Goal: Information Seeking & Learning: Learn about a topic

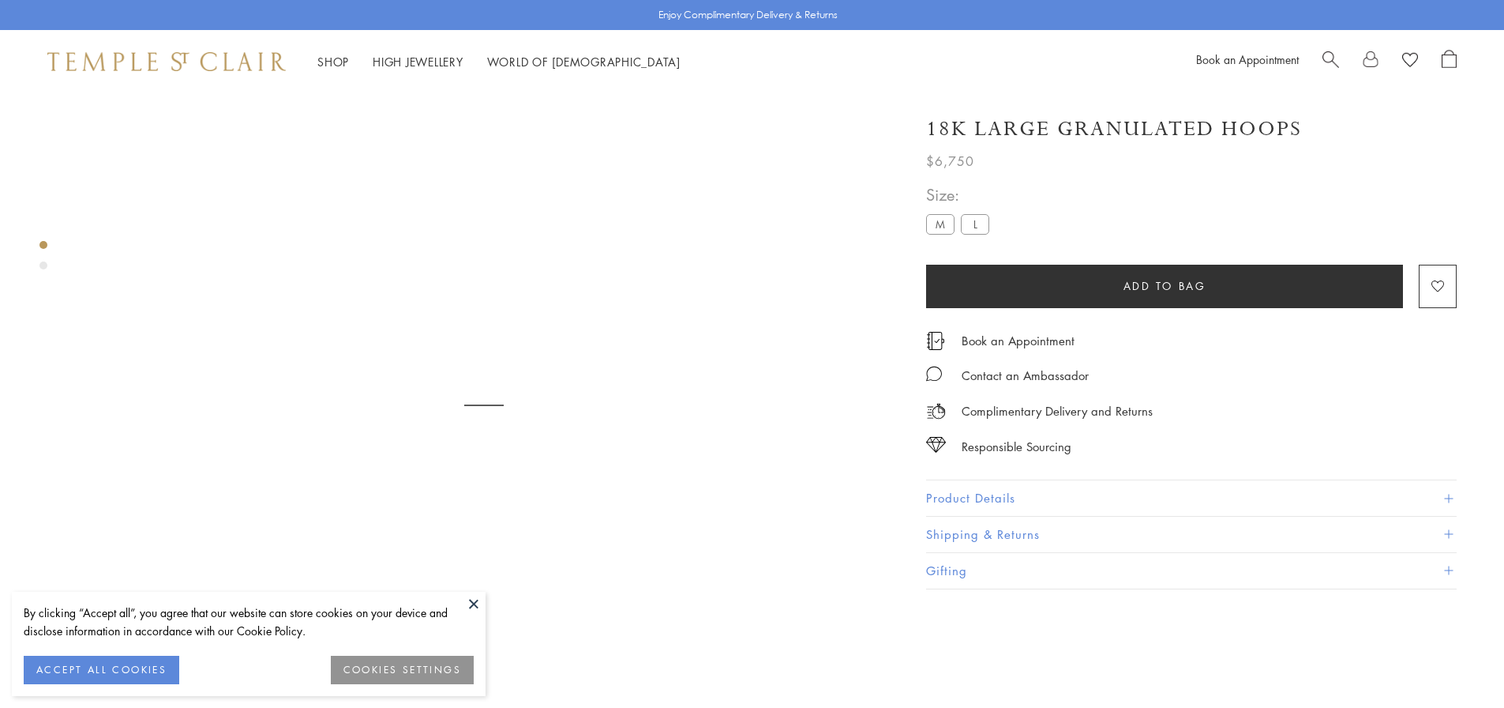
click at [232, 54] on img at bounding box center [166, 61] width 238 height 19
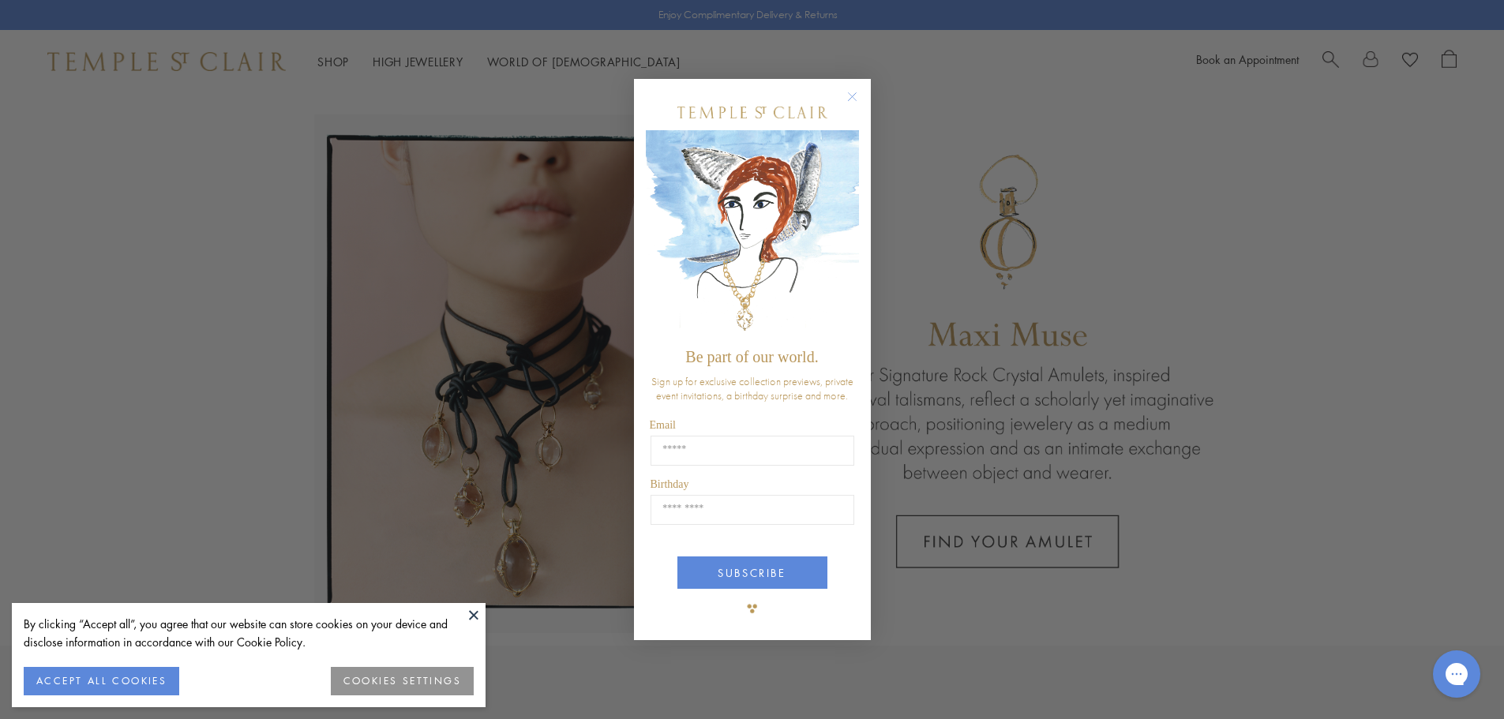
click at [849, 99] on circle "Close dialog" at bounding box center [852, 96] width 19 height 19
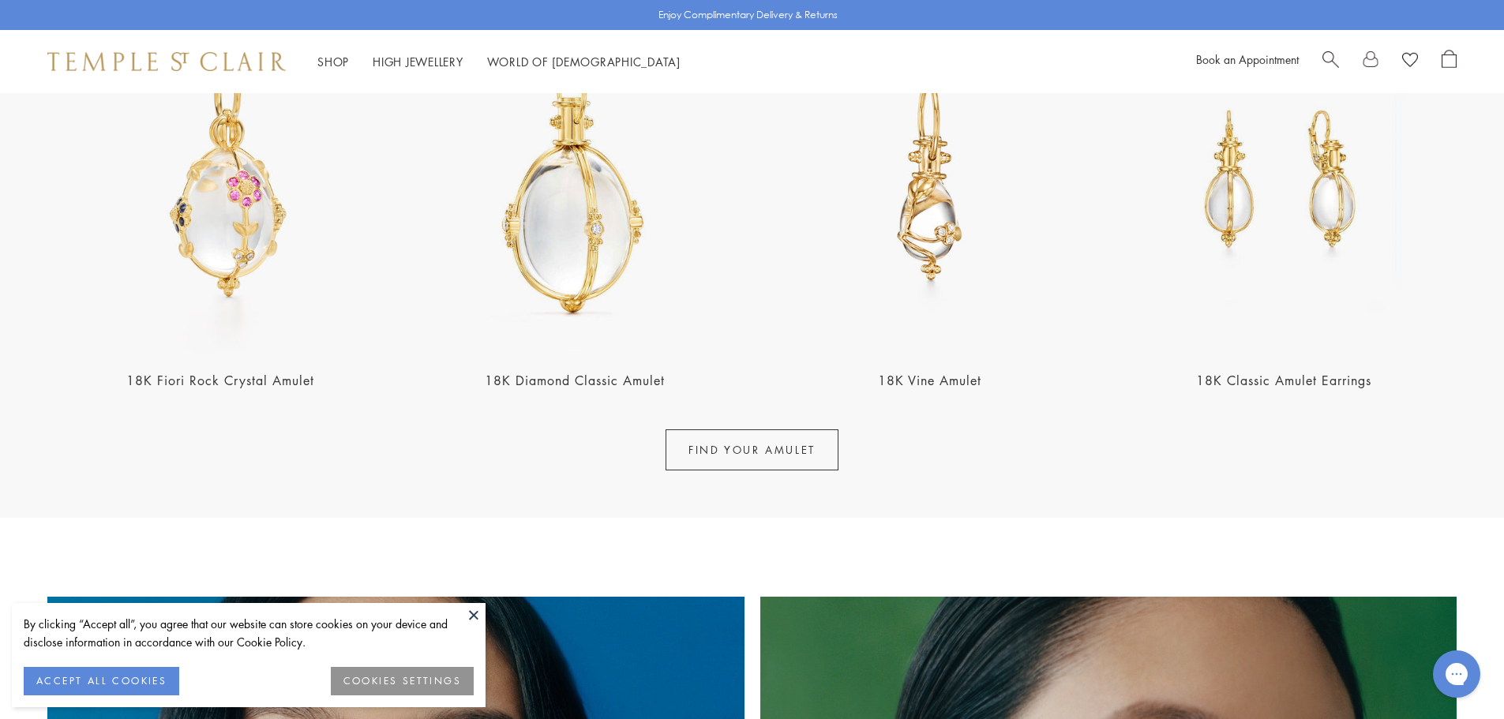
scroll to position [869, 0]
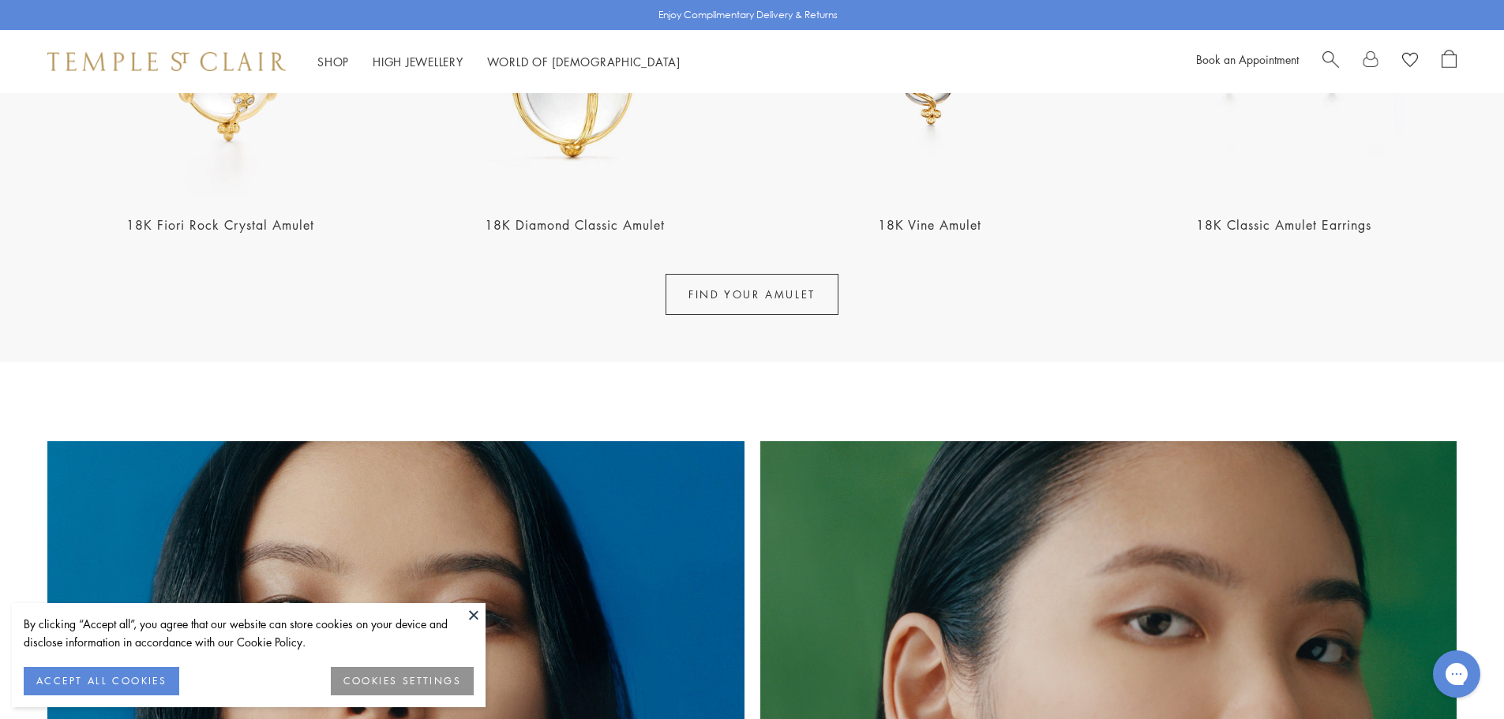
click at [810, 281] on link "FIND YOUR AMULET" at bounding box center [752, 294] width 173 height 41
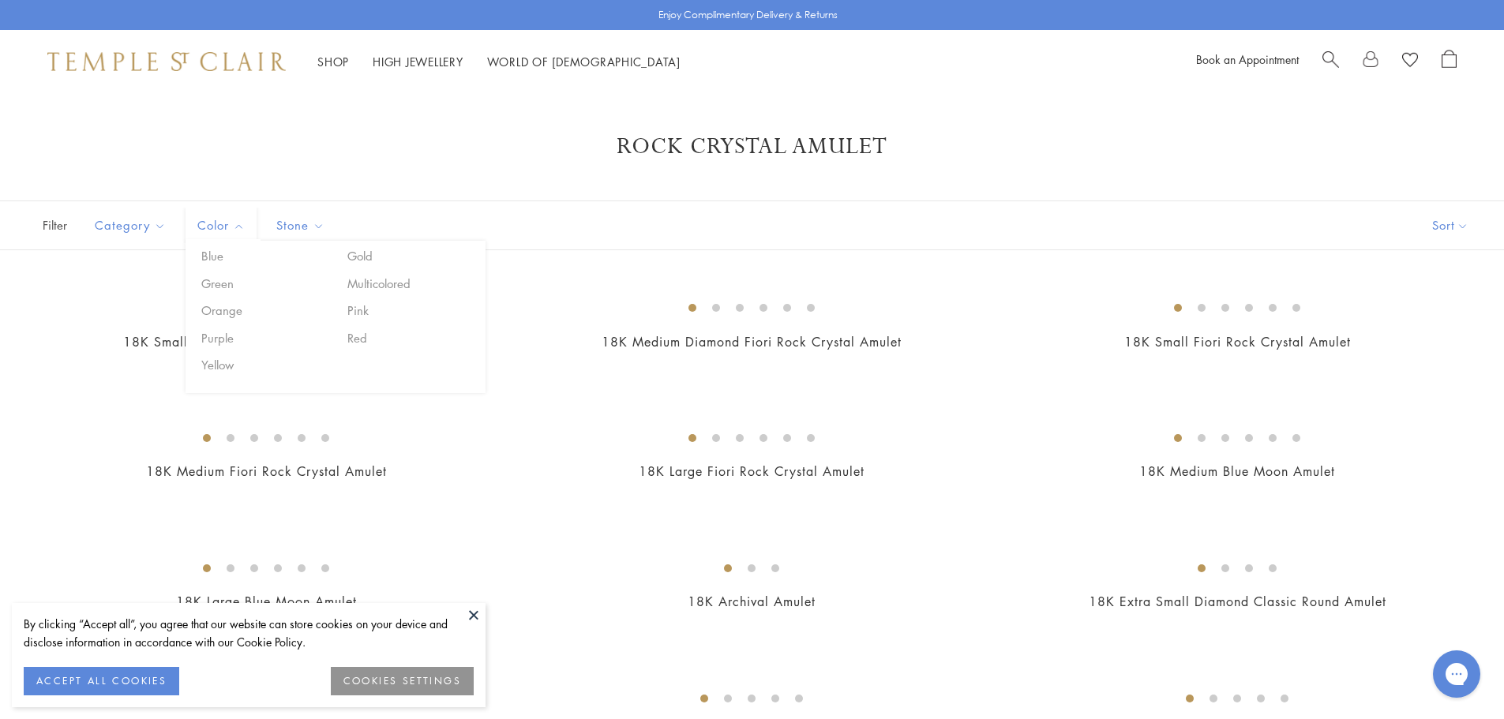
click at [220, 229] on span "Color" at bounding box center [223, 226] width 67 height 20
click at [462, 340] on button "Rock Crystal" at bounding box center [489, 338] width 134 height 18
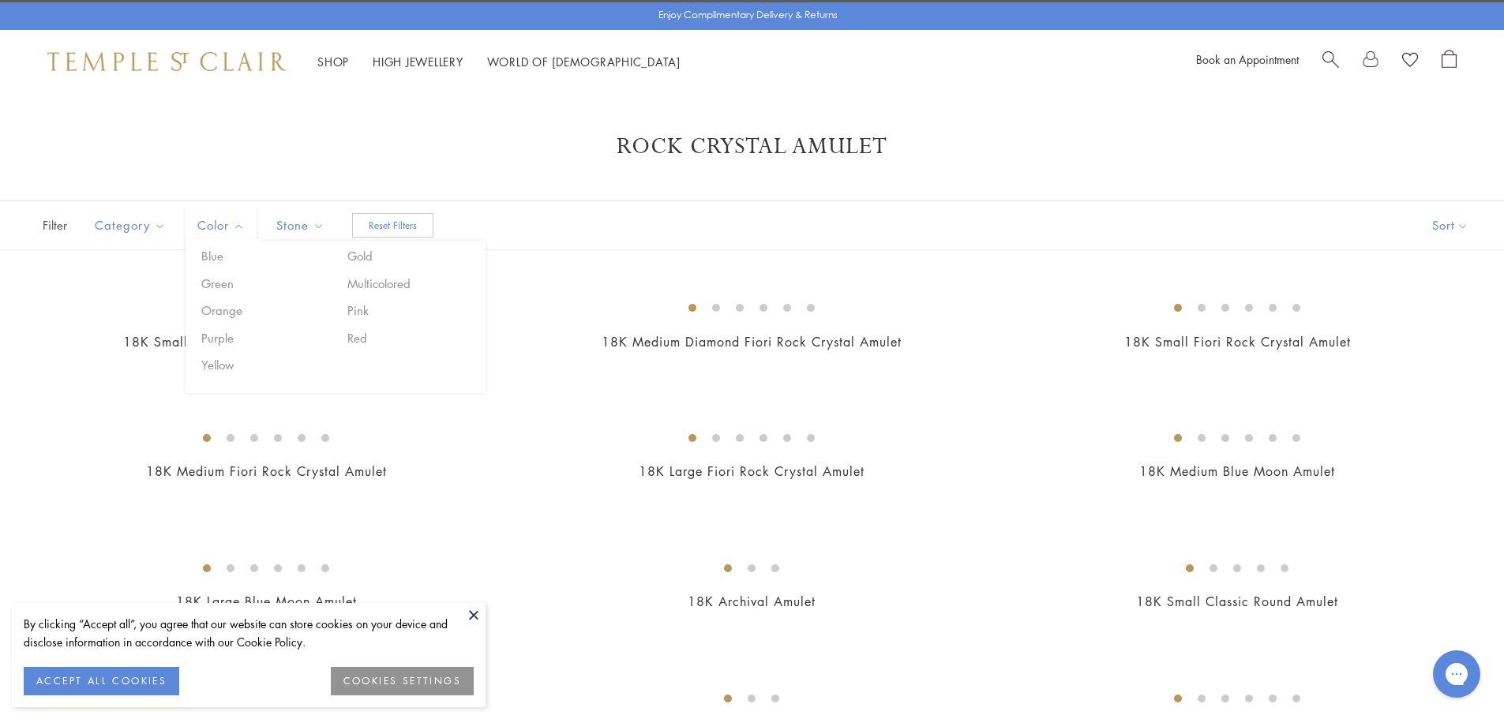
click at [227, 215] on button "Color" at bounding box center [221, 226] width 71 height 36
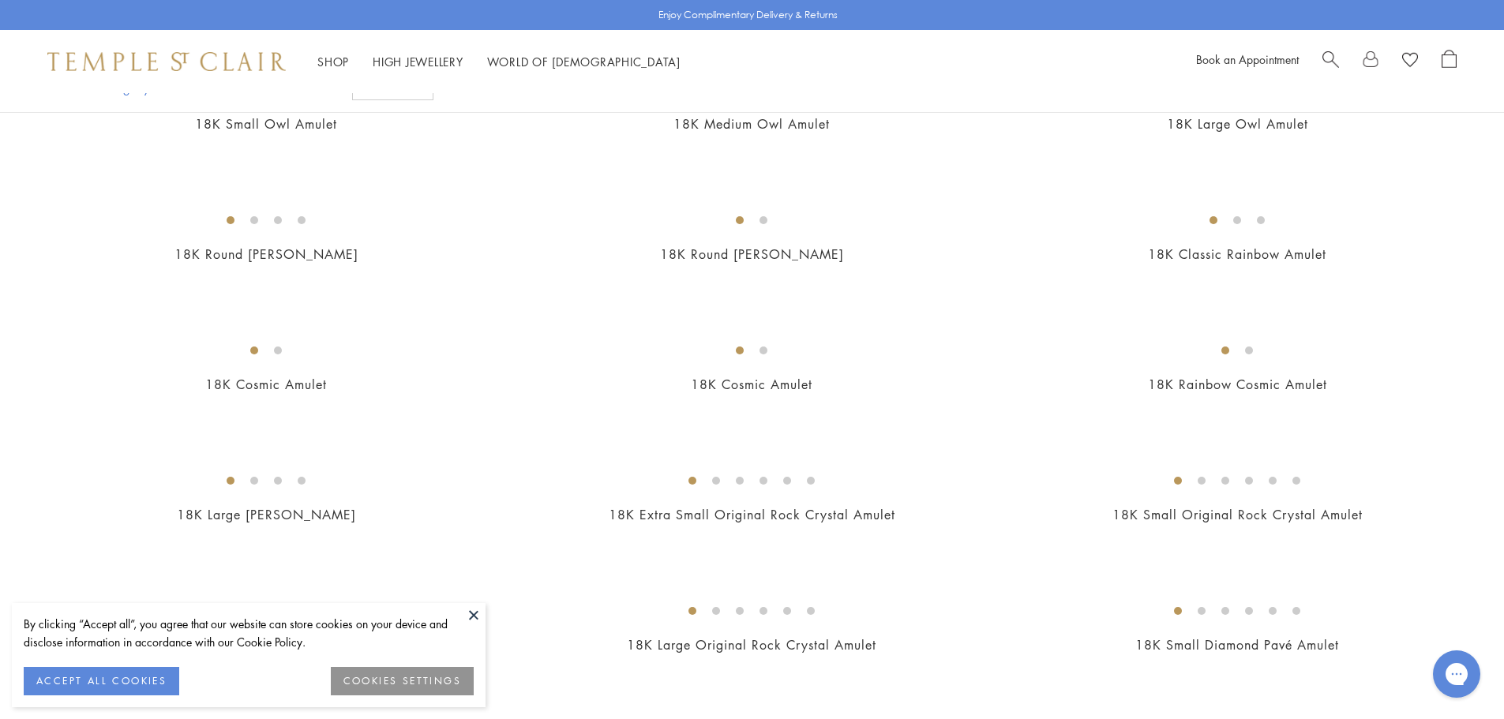
scroll to position [1185, 0]
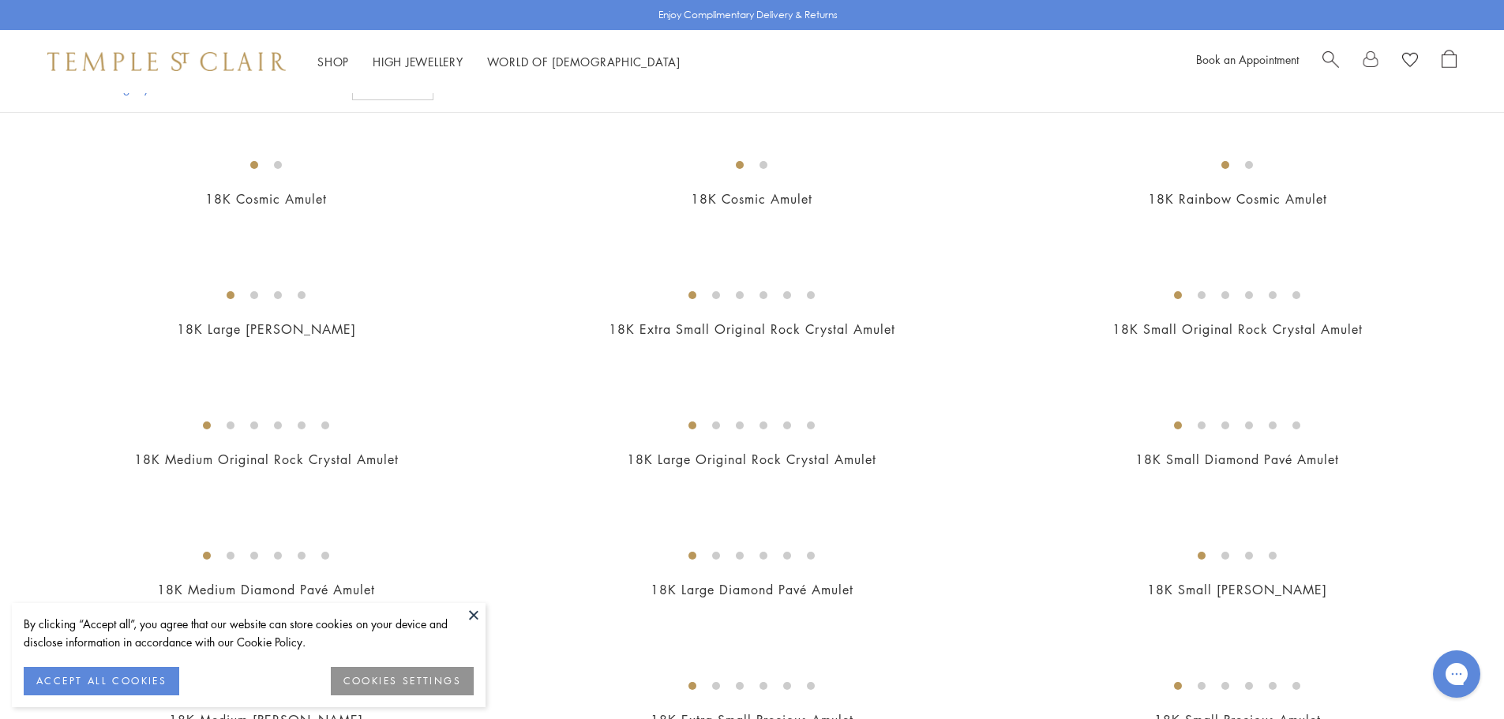
click at [141, 678] on button "ACCEPT ALL COOKIES" at bounding box center [102, 681] width 156 height 28
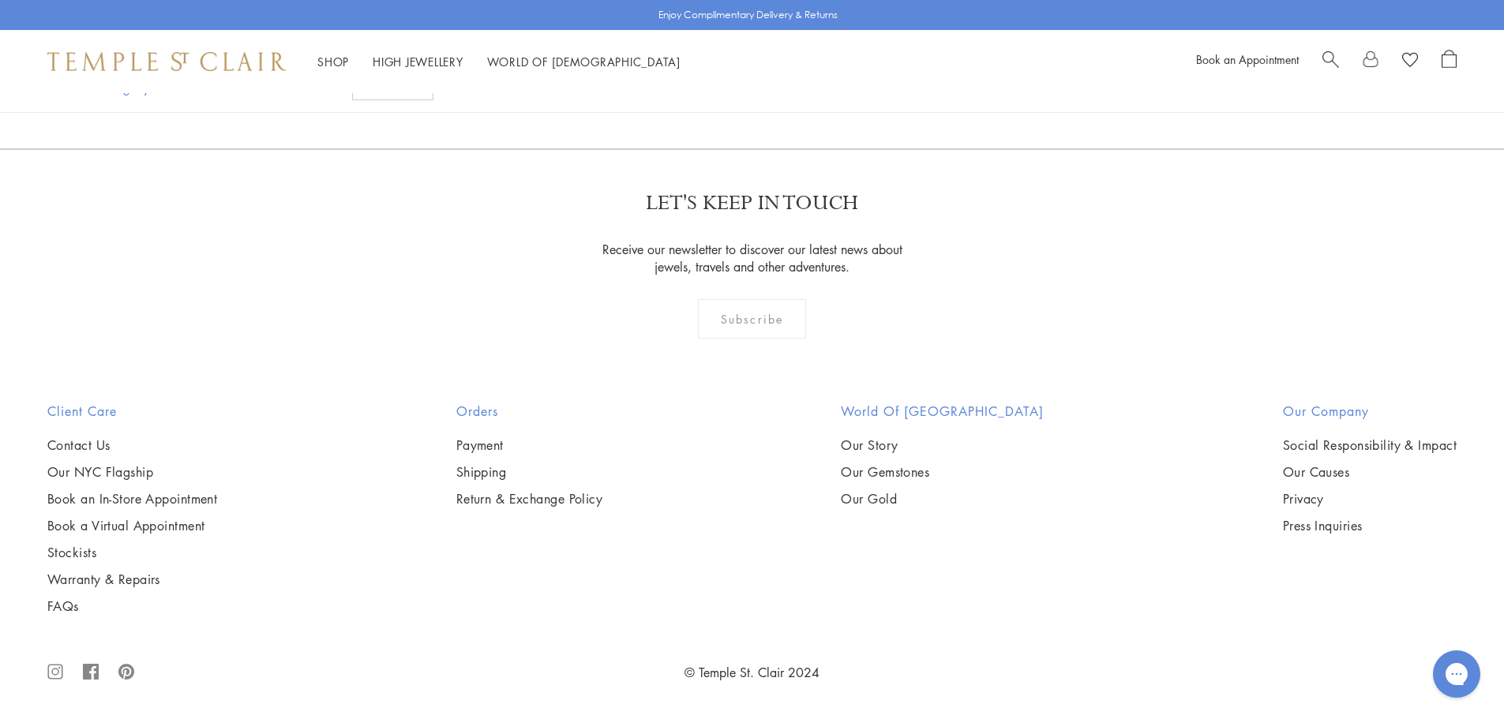
scroll to position [12556, 0]
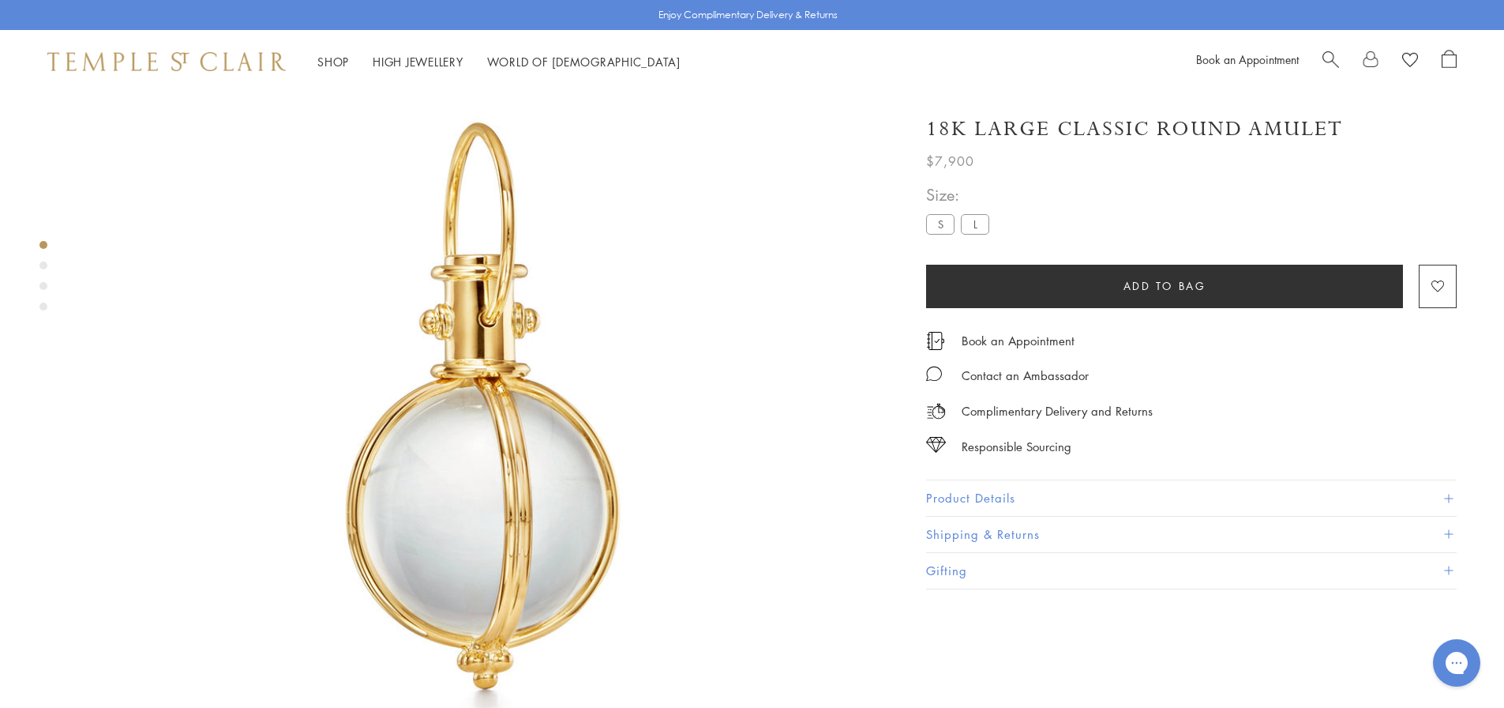
scroll to position [93, 0]
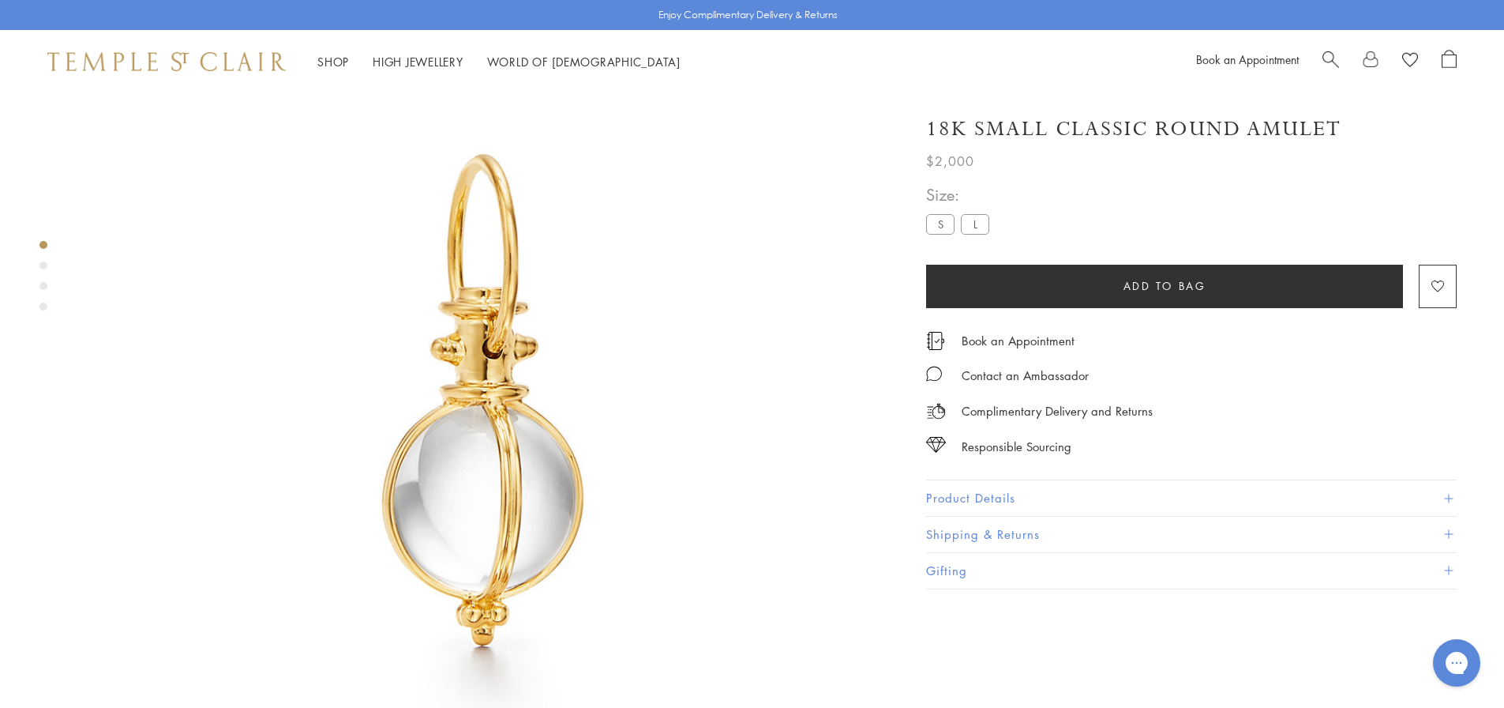
scroll to position [93, 0]
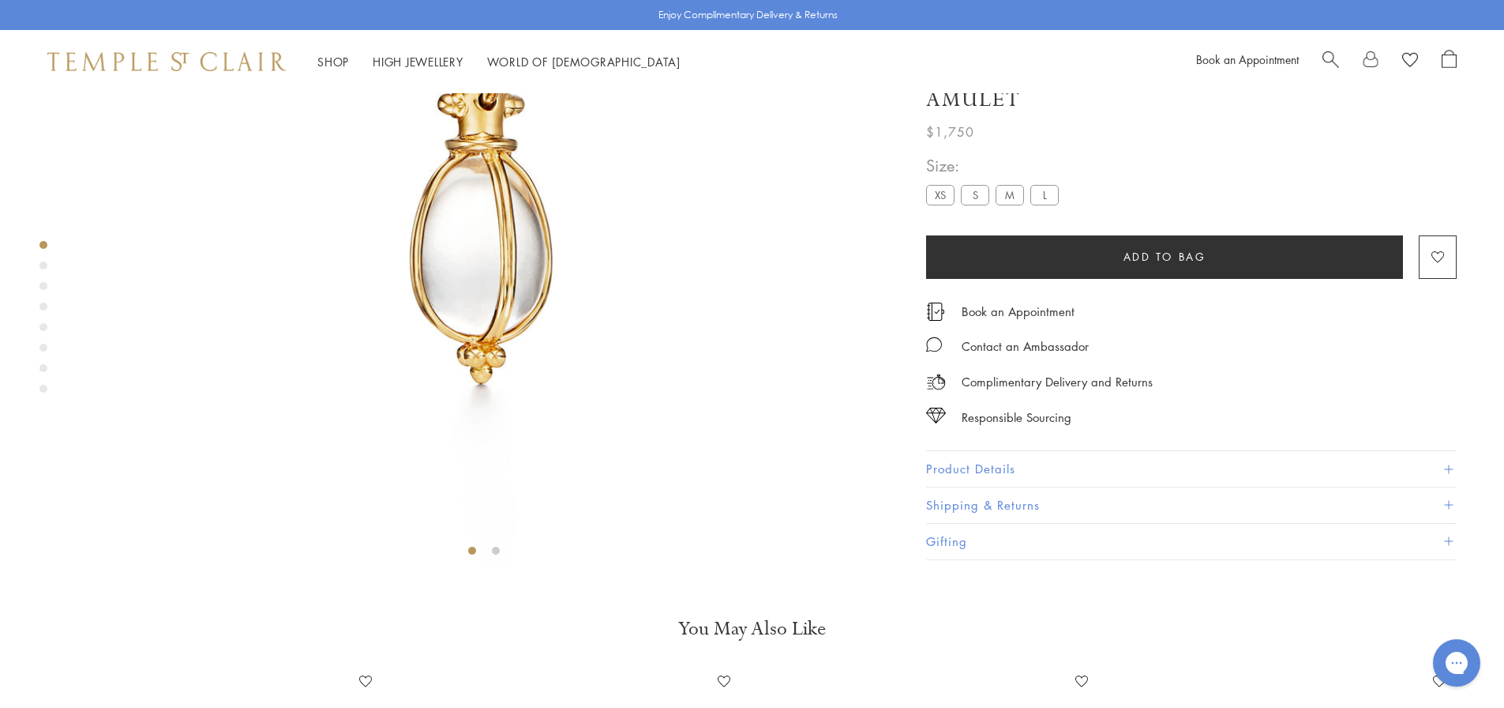
scroll to position [567, 0]
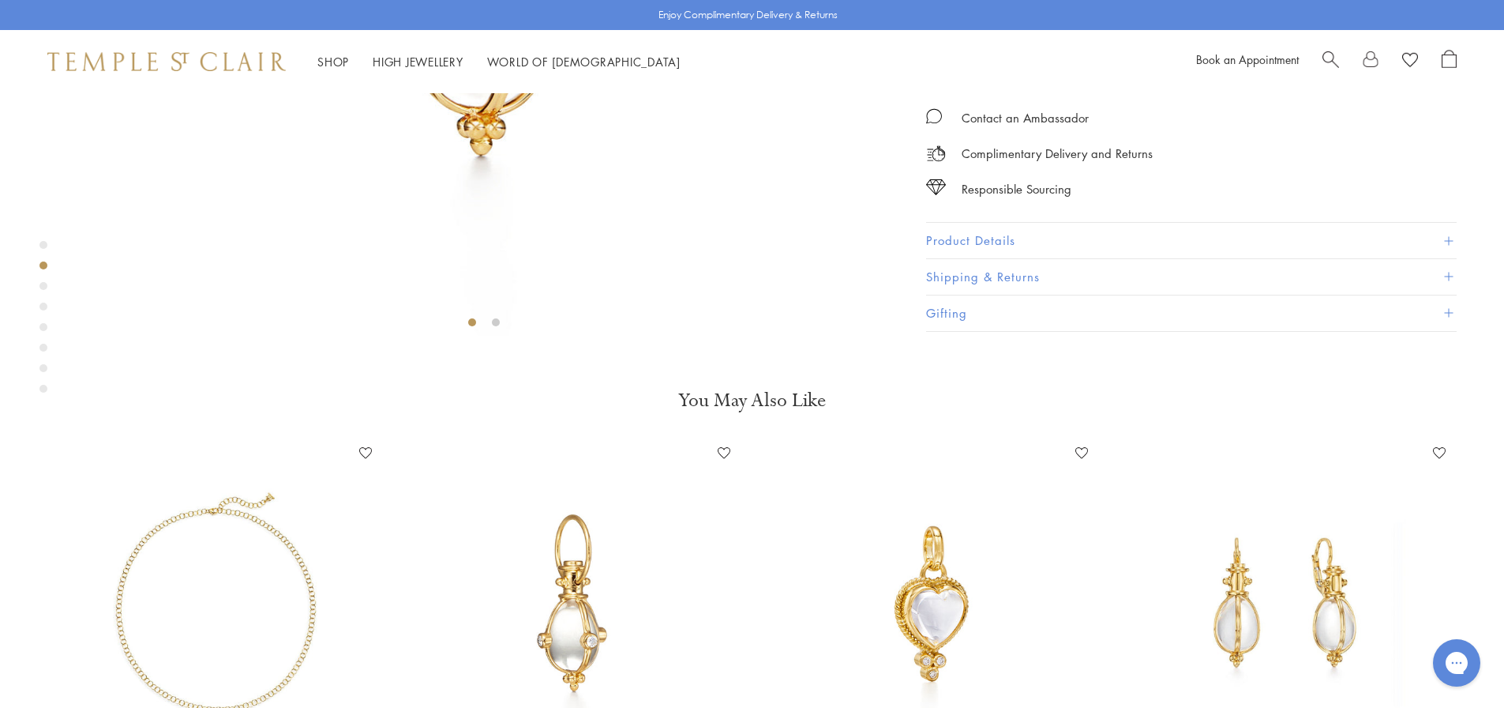
click at [1021, 259] on button "Product Details" at bounding box center [1191, 241] width 531 height 36
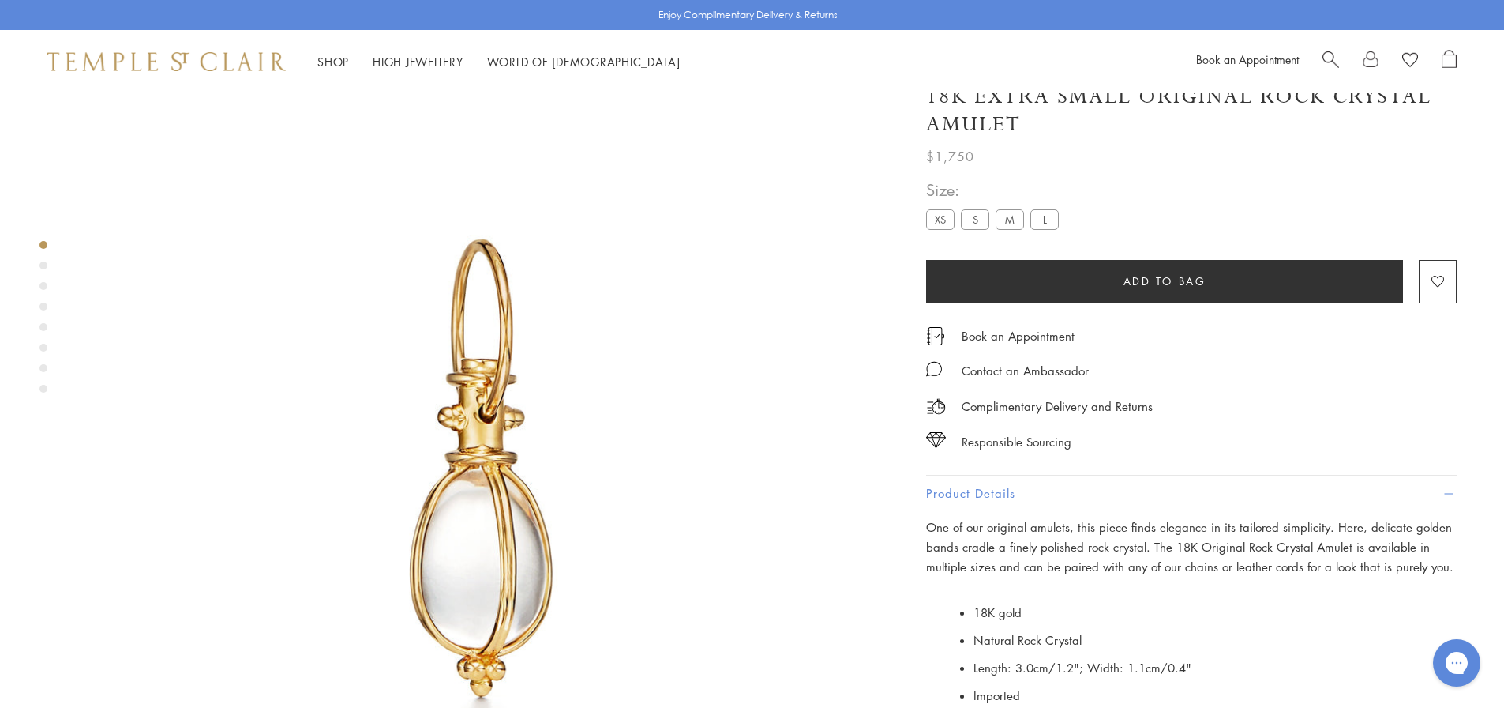
scroll to position [0, 0]
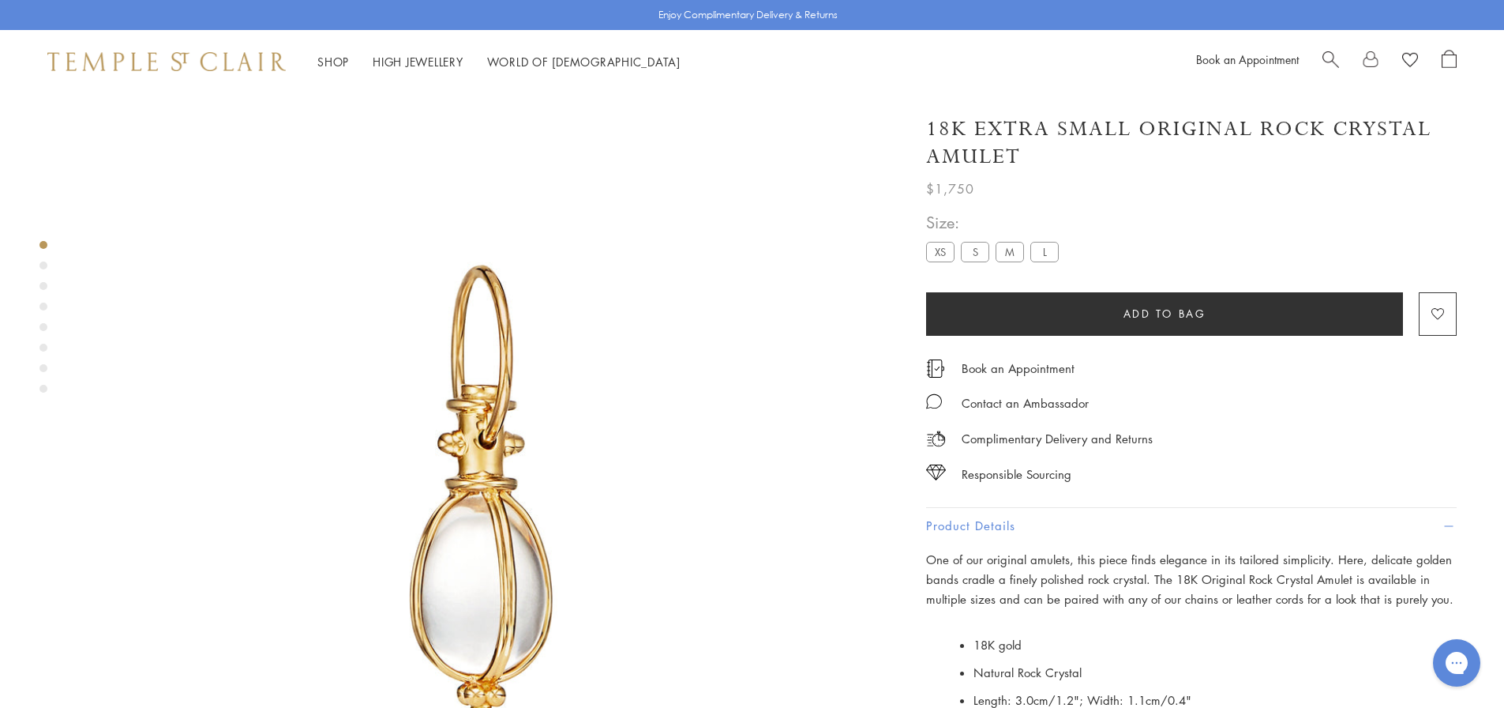
drag, startPoint x: 928, startPoint y: 126, endPoint x: 1450, endPoint y: 156, distance: 522.8
click at [1450, 156] on h1 "18K Extra Small Original Rock Crystal Amulet" at bounding box center [1191, 142] width 531 height 55
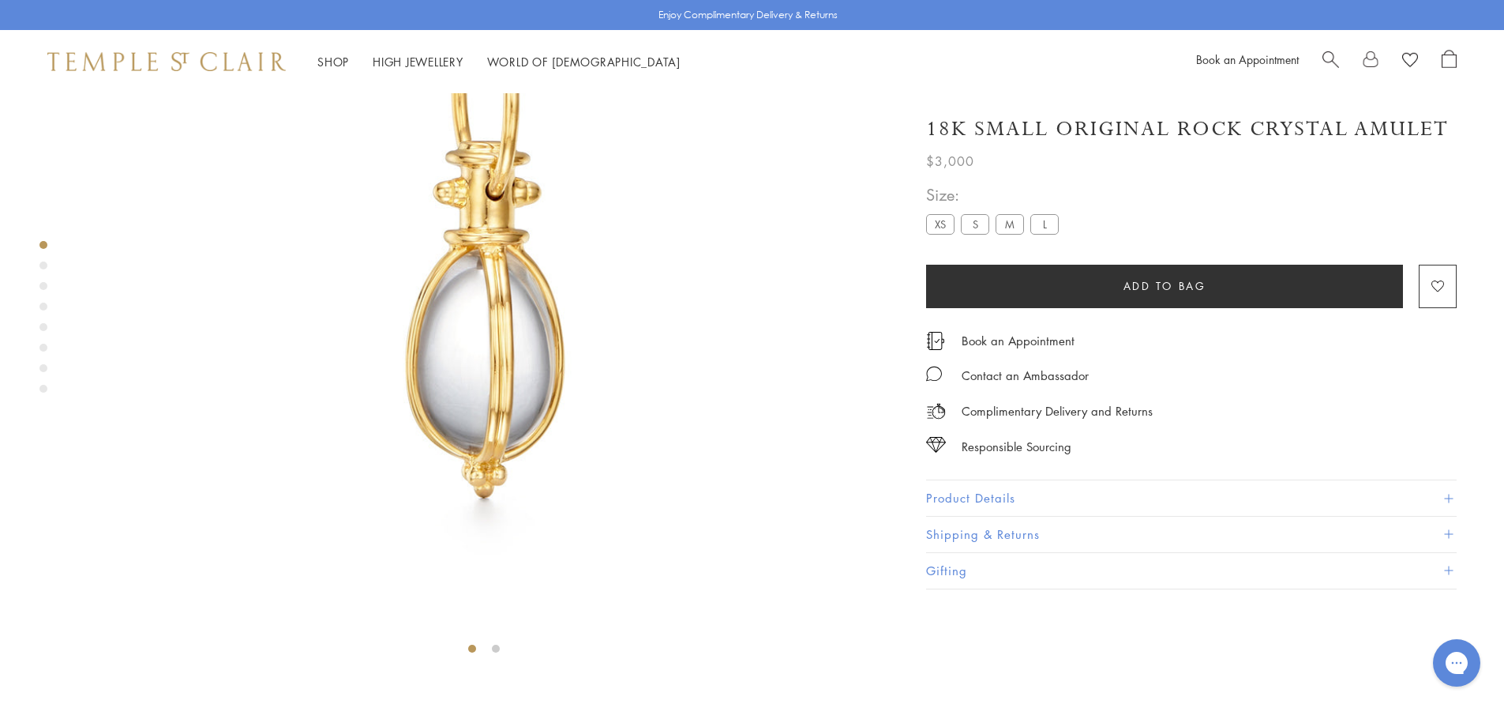
scroll to position [409, 0]
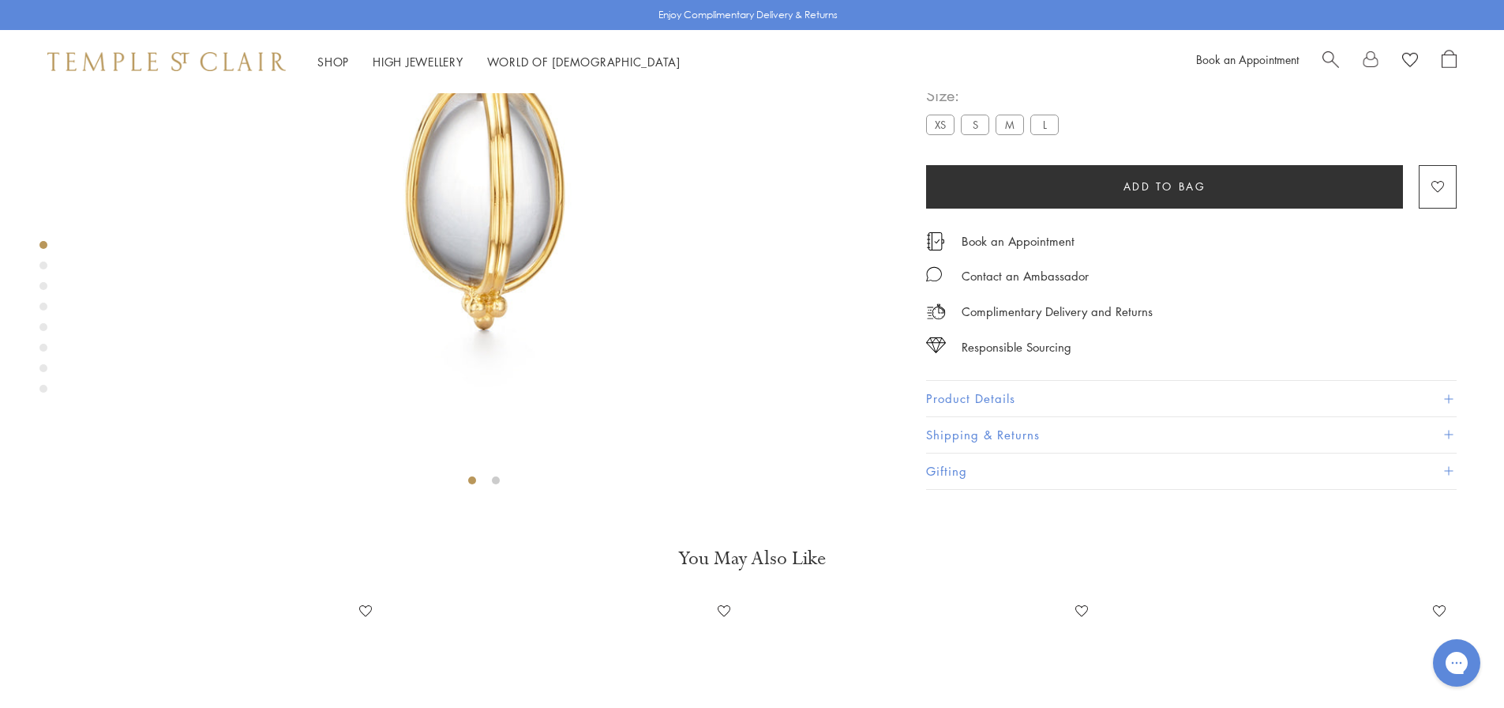
click at [1073, 417] on button "Product Details" at bounding box center [1191, 399] width 531 height 36
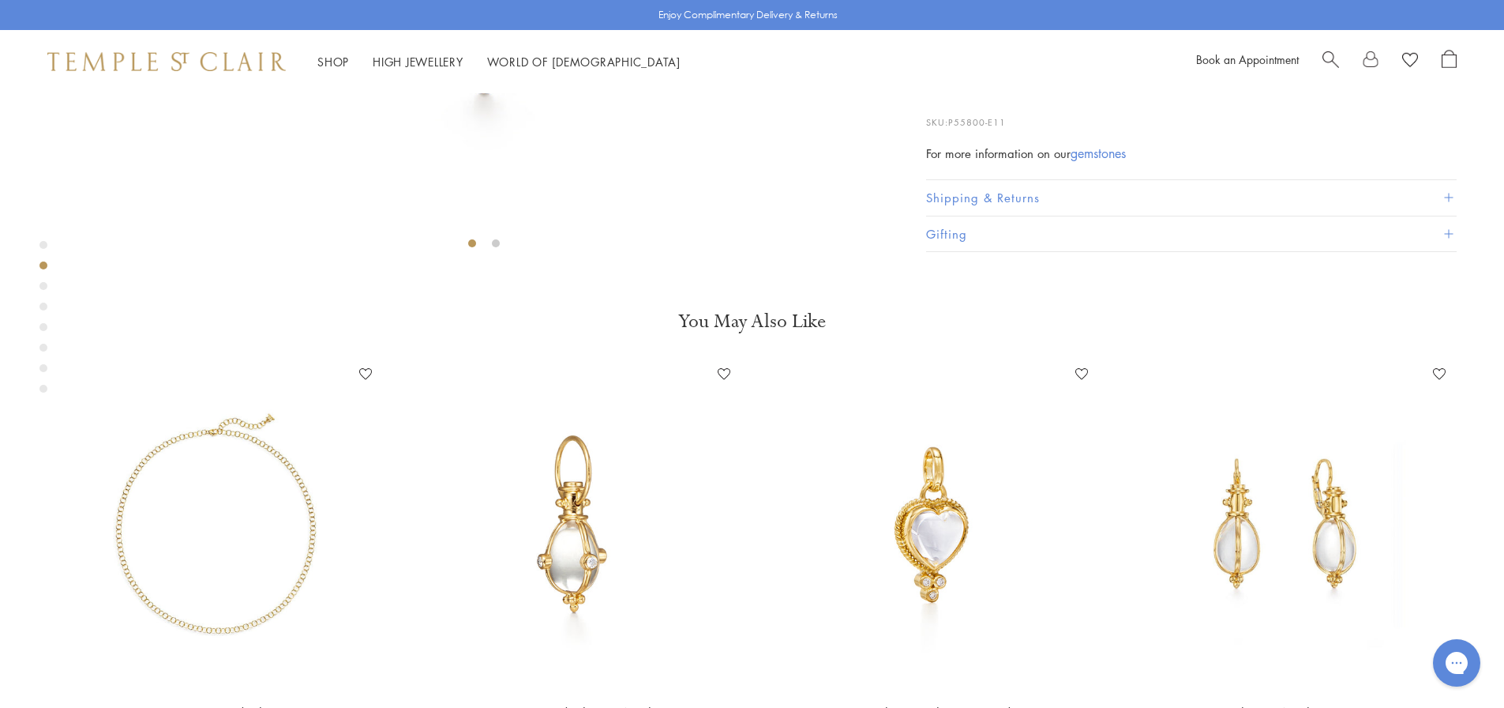
scroll to position [93, 0]
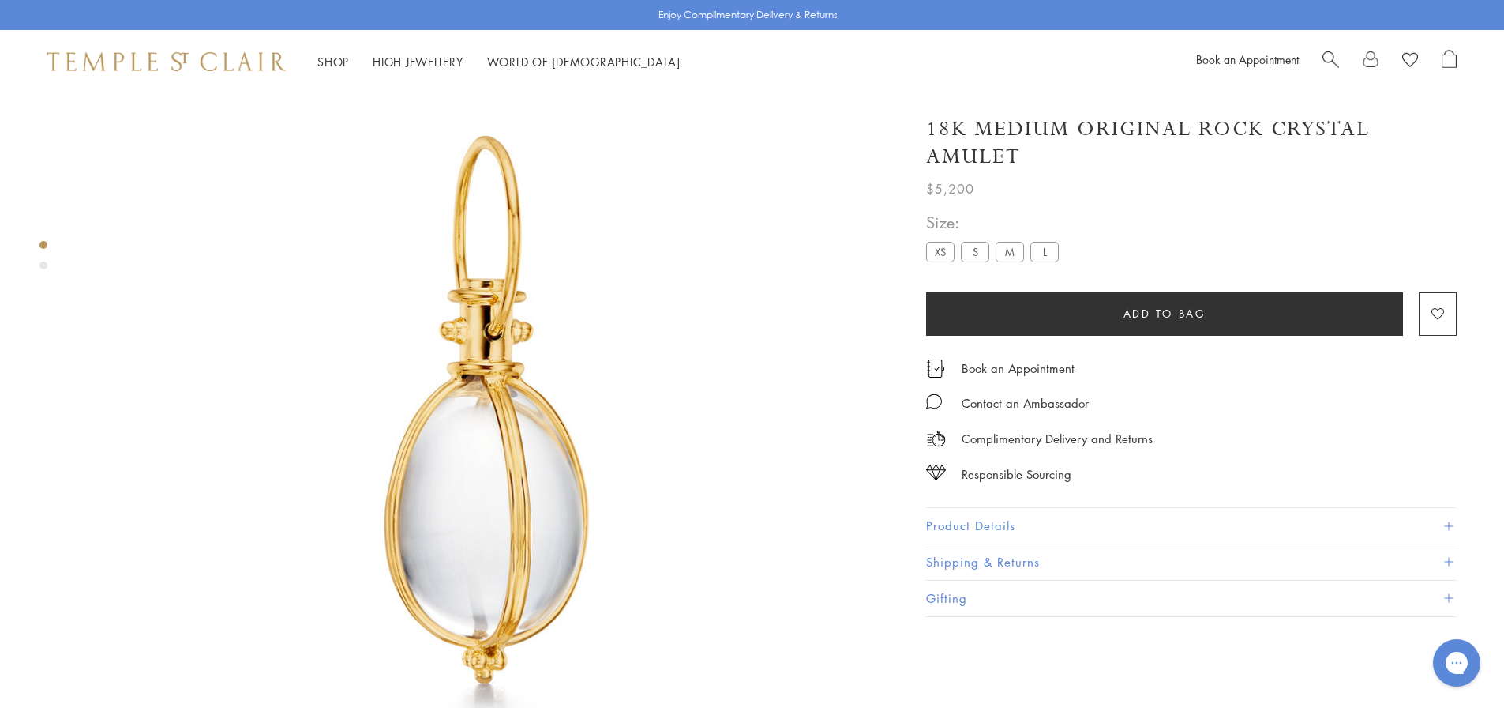
scroll to position [93, 0]
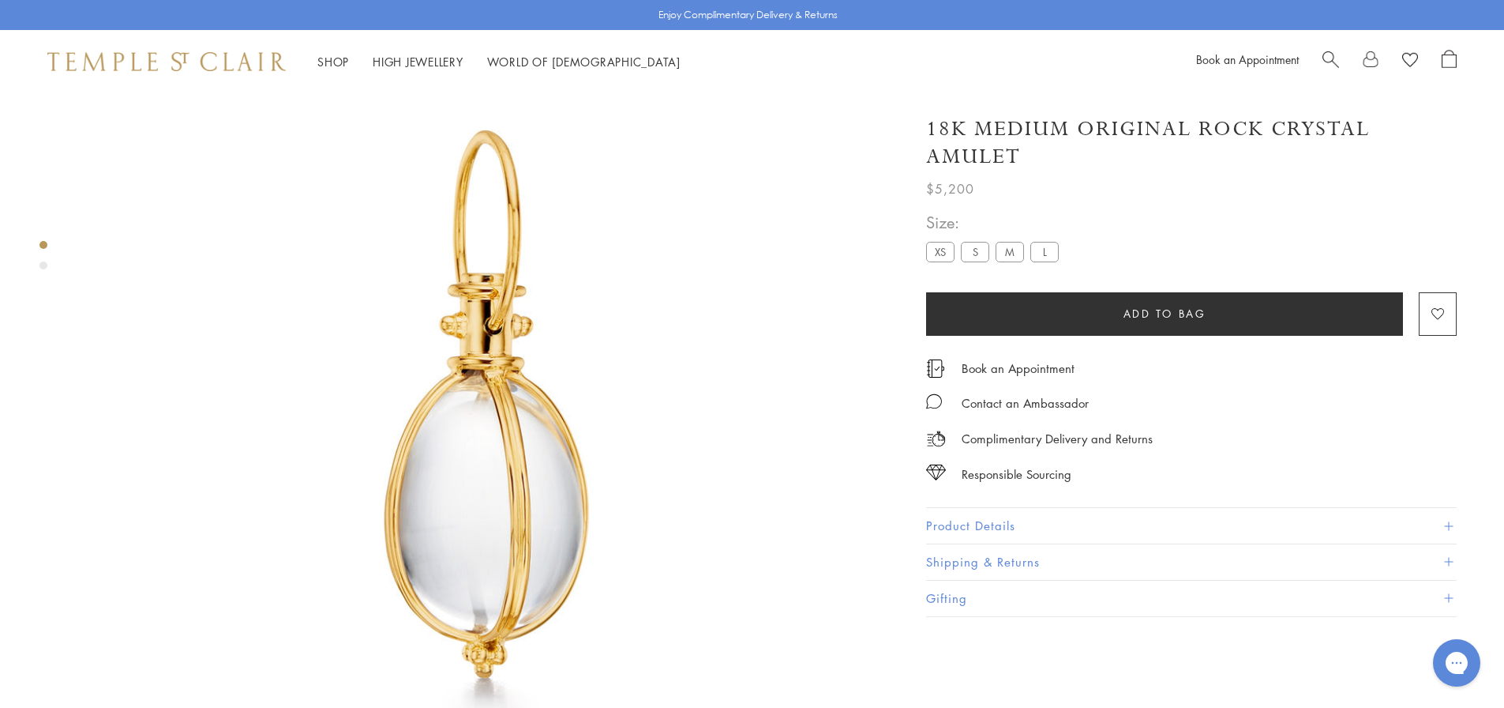
click at [1018, 519] on button "Product Details" at bounding box center [1191, 526] width 531 height 36
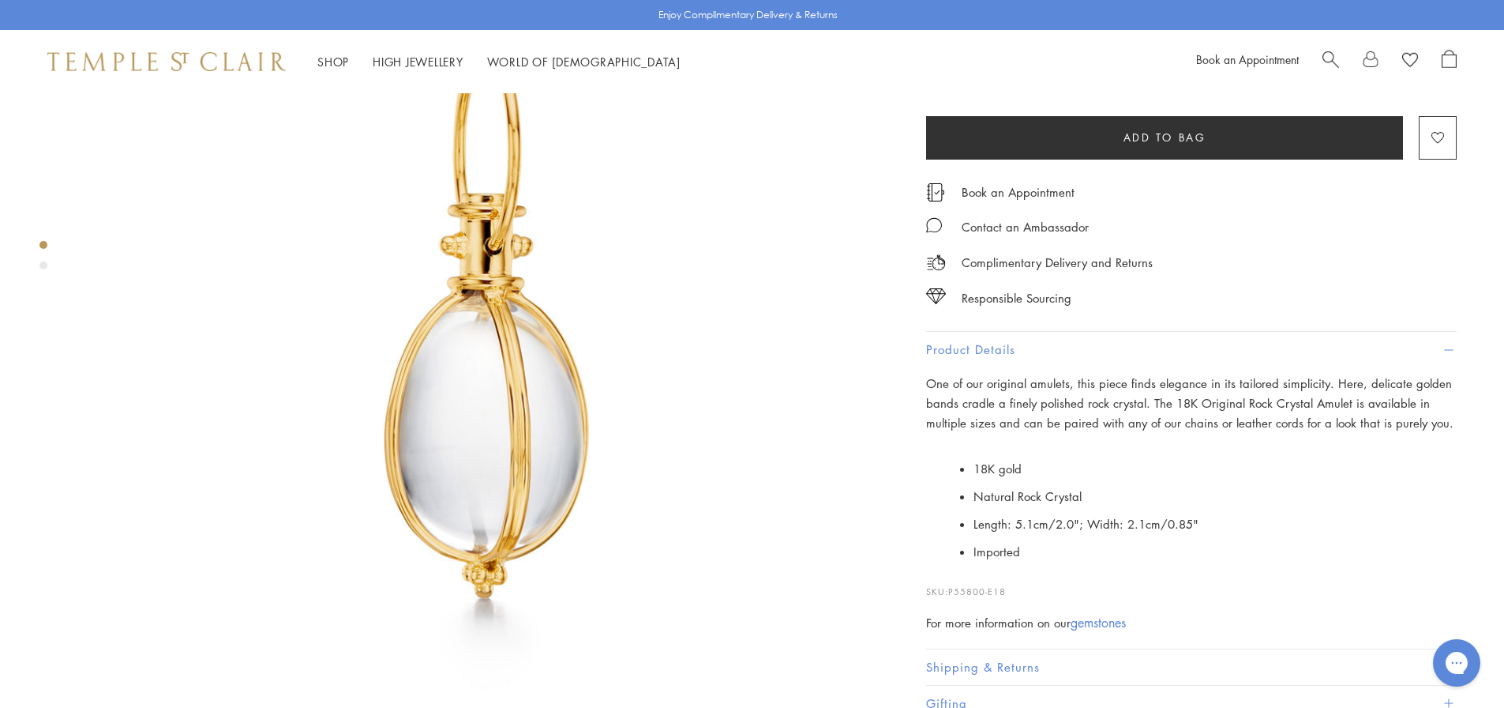
scroll to position [409, 0]
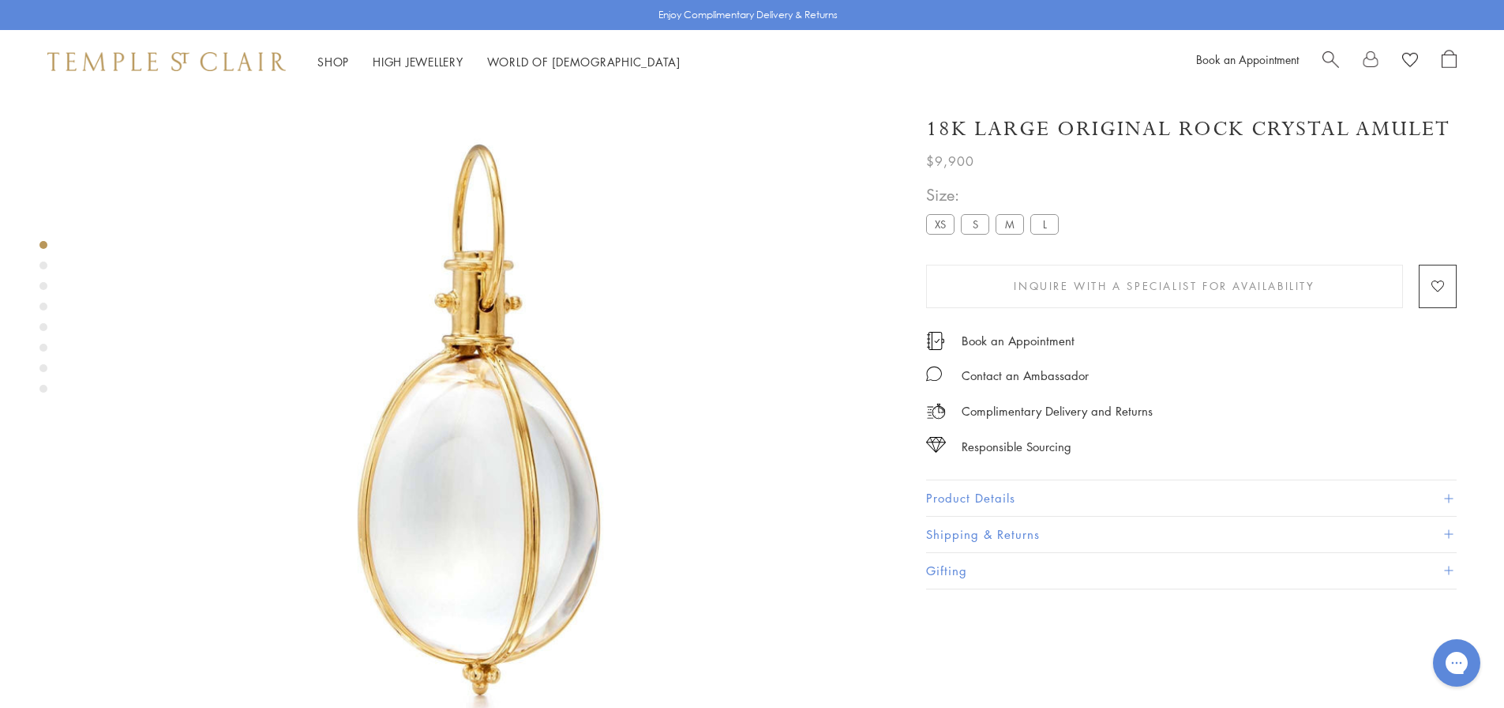
scroll to position [93, 0]
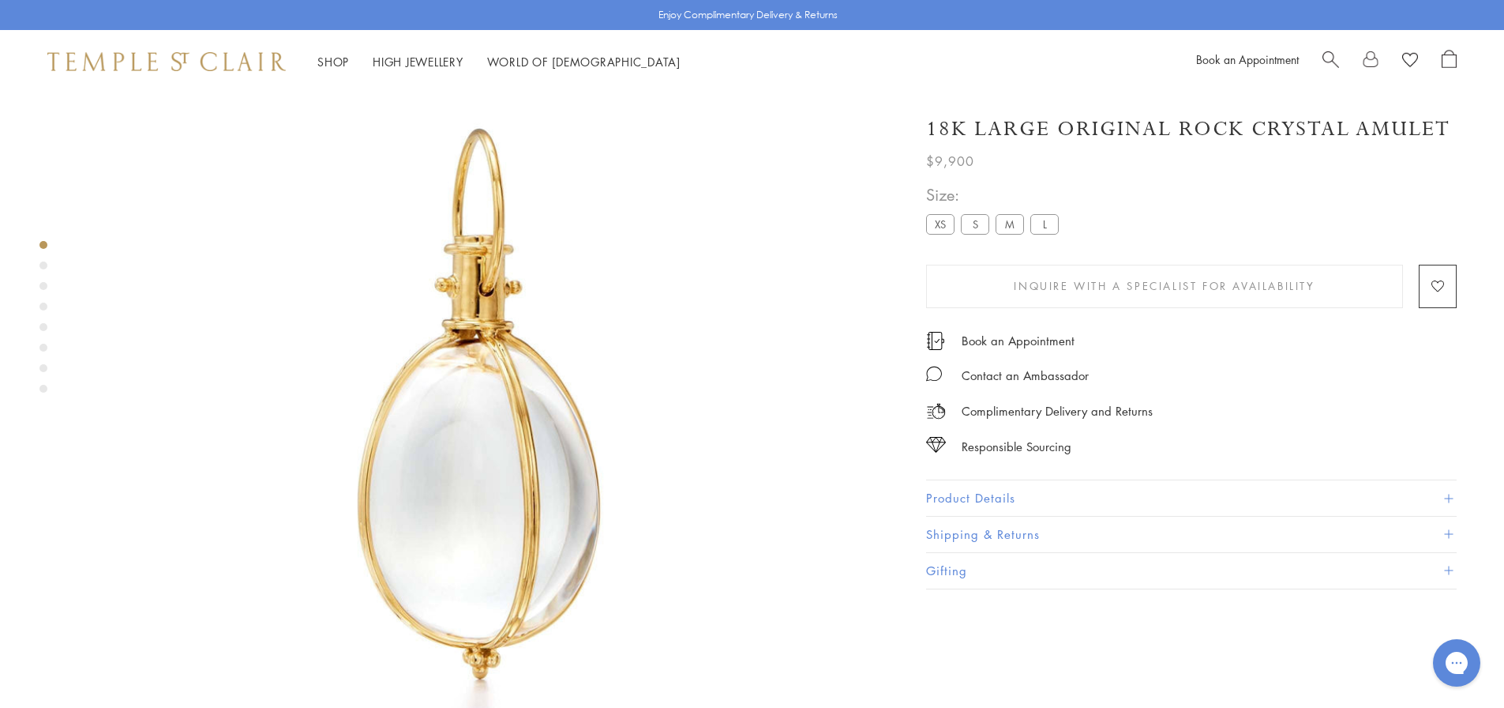
click at [1019, 501] on button "Product Details" at bounding box center [1191, 498] width 531 height 36
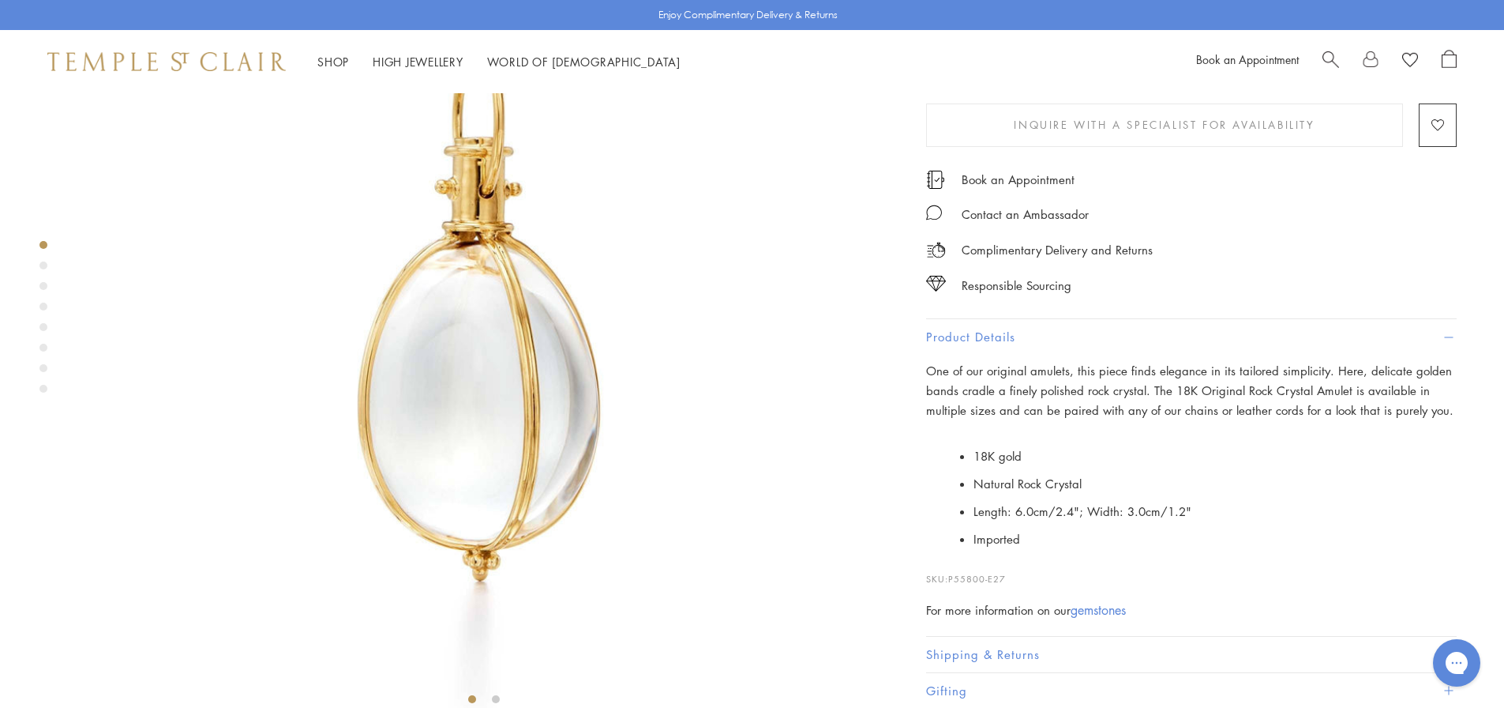
scroll to position [330, 0]
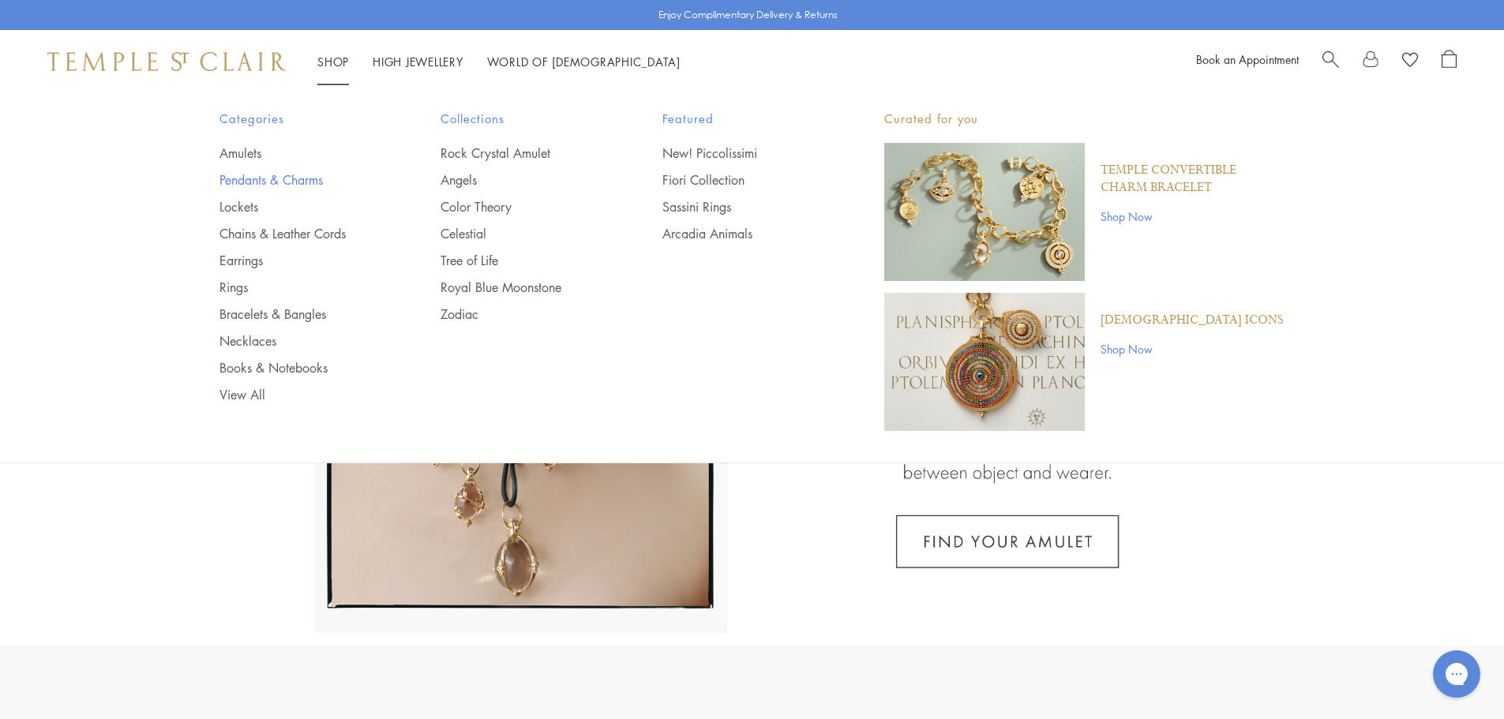
click at [264, 184] on link "Pendants & Charms" at bounding box center [299, 179] width 159 height 17
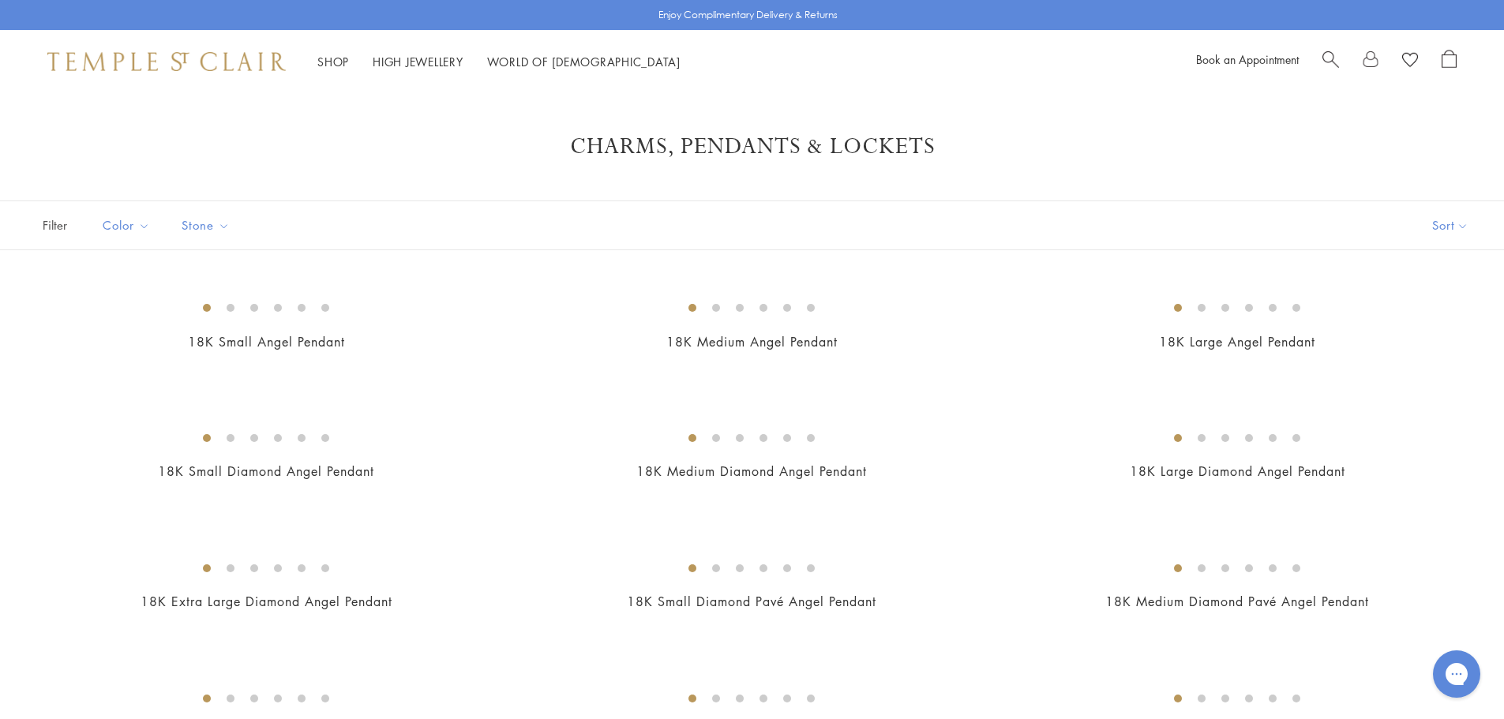
click at [1339, 66] on div at bounding box center [1390, 62] width 134 height 24
click at [1325, 56] on span "Search" at bounding box center [1331, 58] width 17 height 17
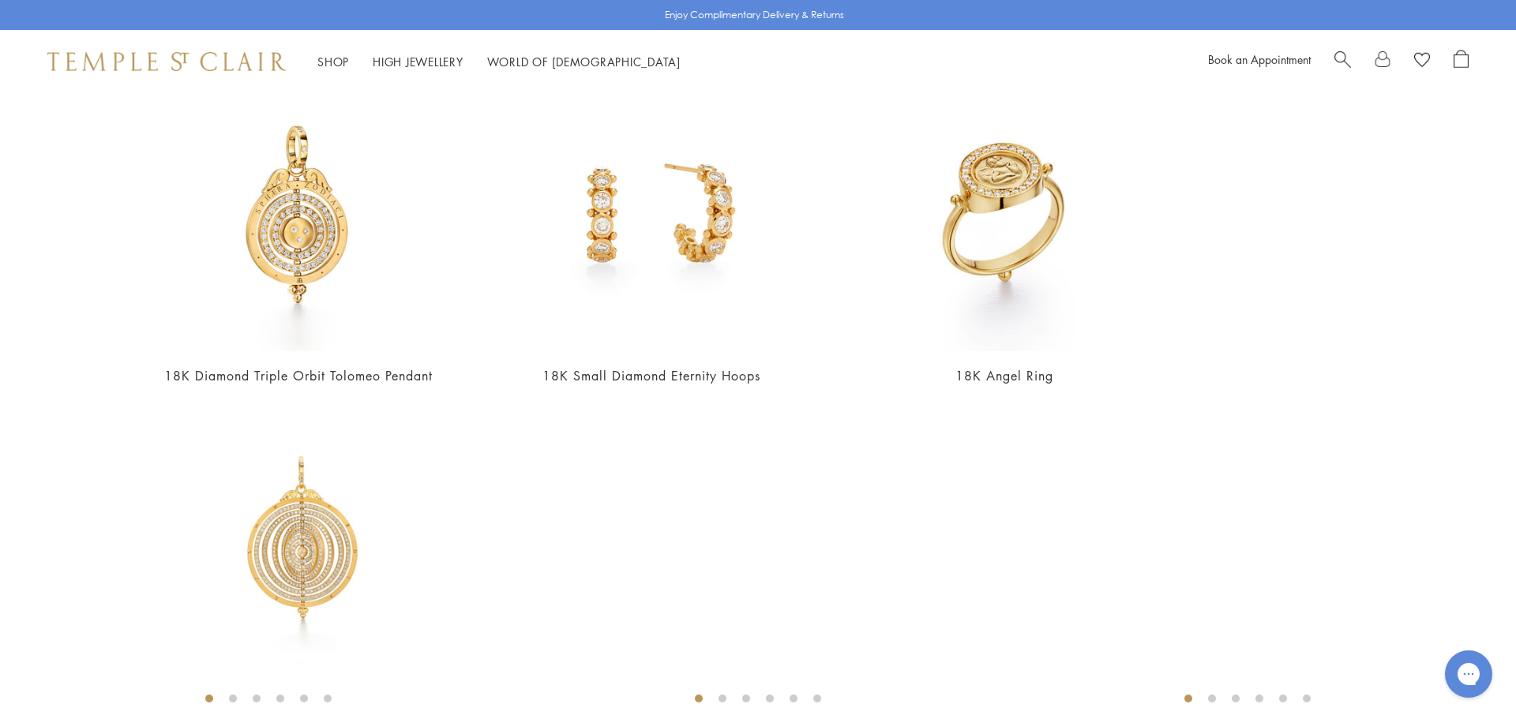
scroll to position [929, 0]
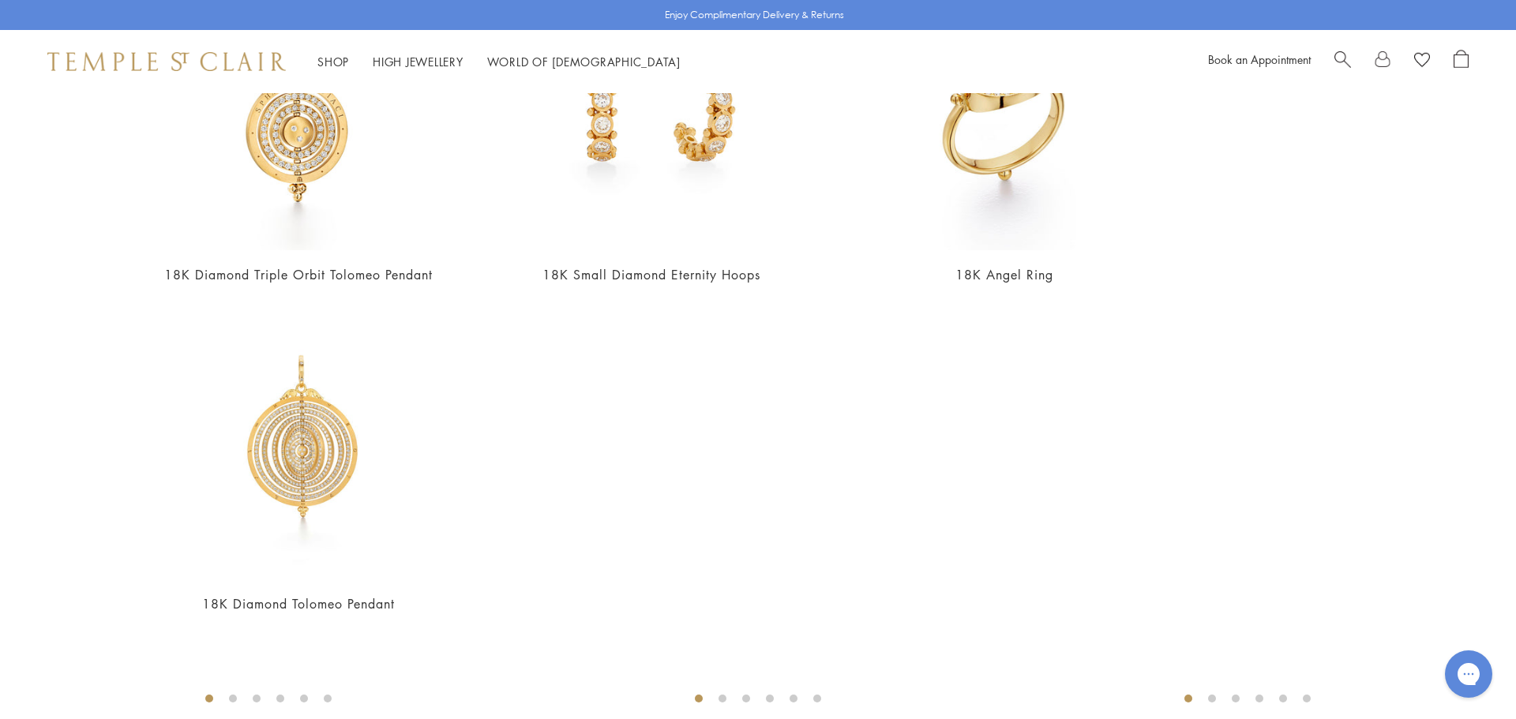
type input "**********"
